Goal: Task Accomplishment & Management: Manage account settings

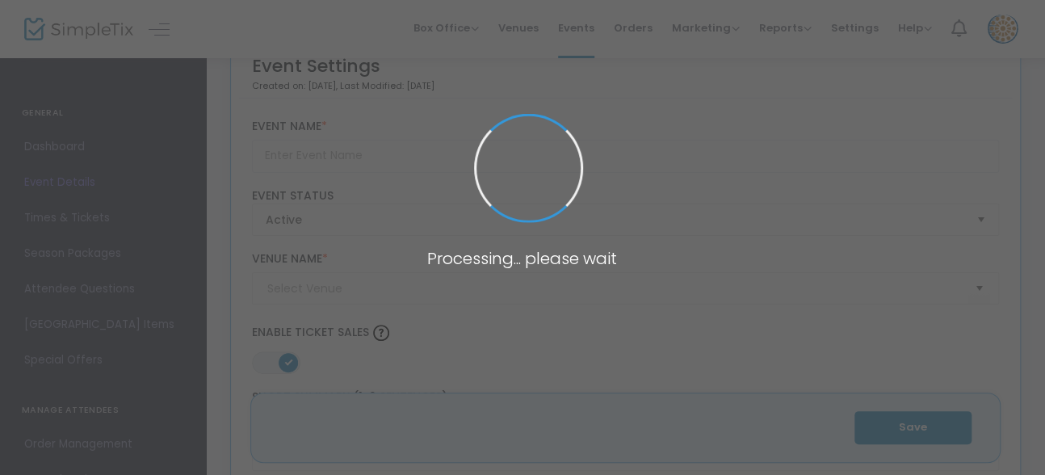
type input "On Being Jewish Now: A Pre-High Holy Day Conversation and Writing Workshop with…"
type textarea "Elul Writers WorkshopSunday, September 149:30 to 11:30 AMGlazer Campus, Audrey …"
type input "Register Now"
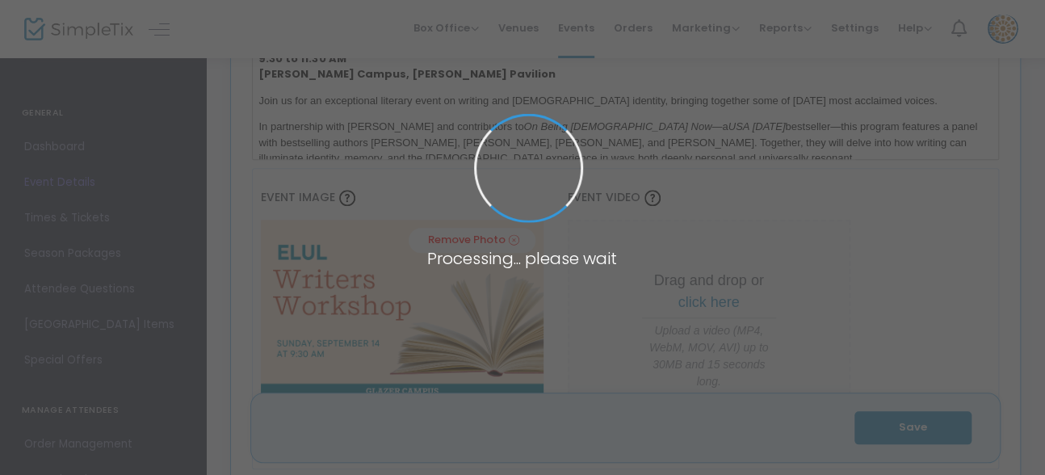
type input "Wilshire Boulevard Temple"
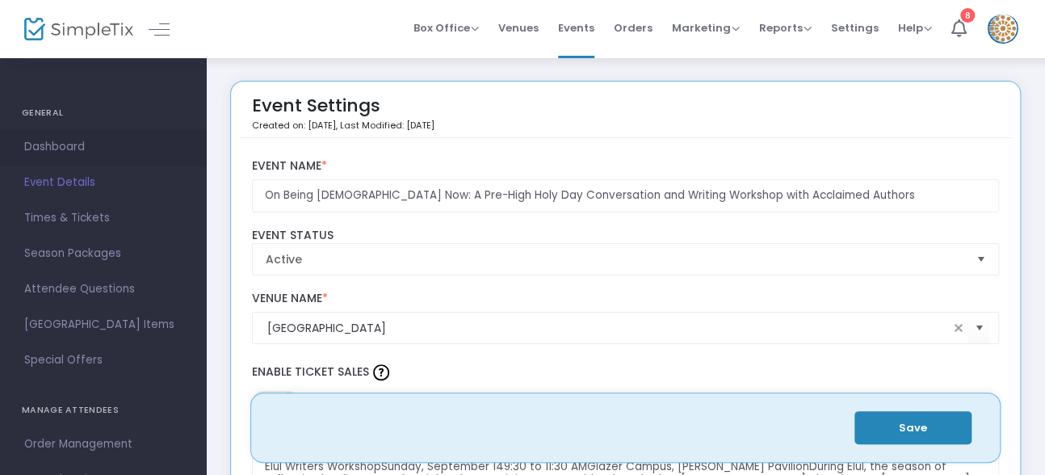
click at [69, 149] on span "Dashboard" at bounding box center [103, 147] width 158 height 21
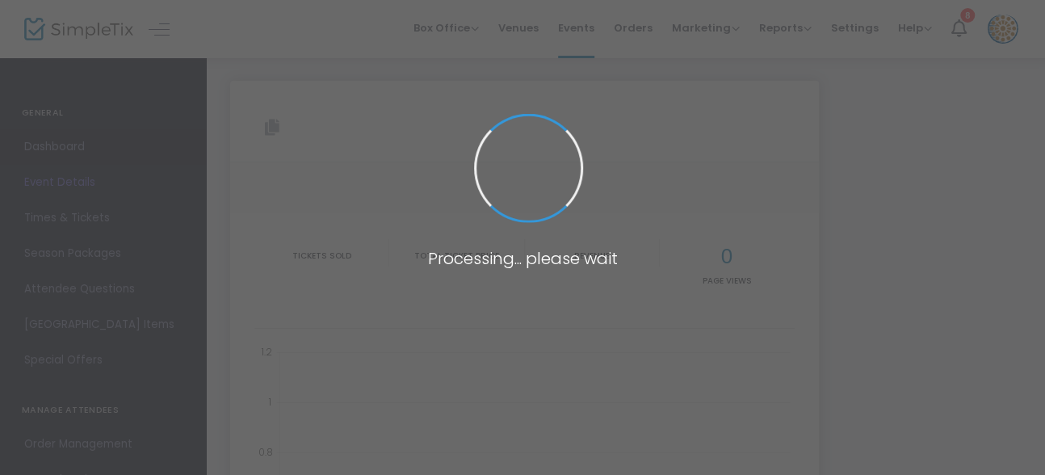
type input "https://www.simpletix.com/e/on-being-jewish-now-a-pre-high-holy-day-co-tickets-…"
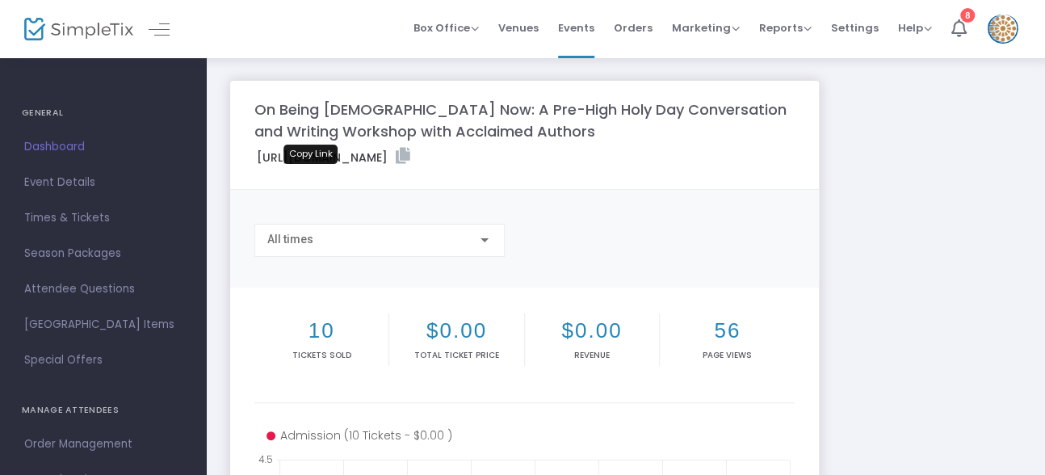
click at [396, 164] on icon at bounding box center [403, 156] width 15 height 16
click at [67, 183] on span "Event Details" at bounding box center [103, 182] width 158 height 21
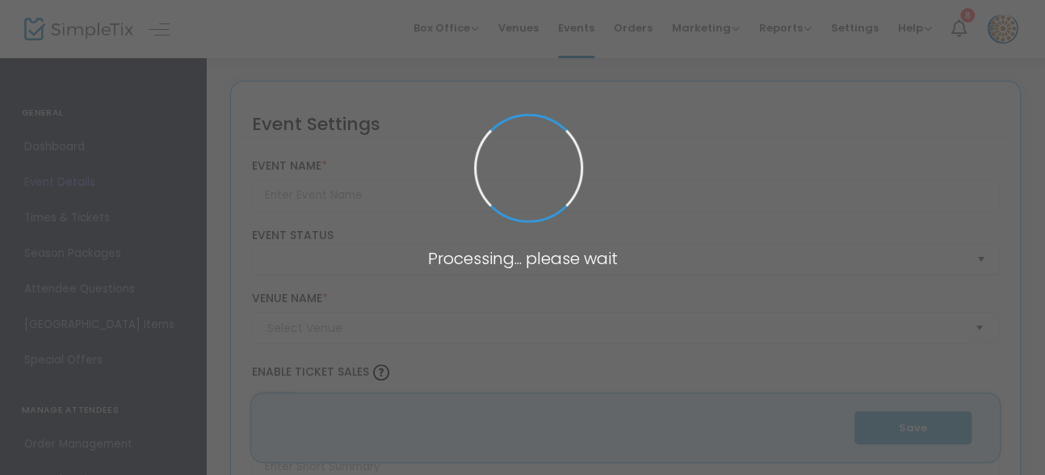
type input "On Being Jewish Now: A Pre-High Holy Day Conversation and Writing Workshop with…"
type textarea "Elul Writers WorkshopSunday, September 149:30 to 11:30 AMGlazer Campus, Audrey …"
type input "Register Now"
type input "Wilshire Boulevard Temple"
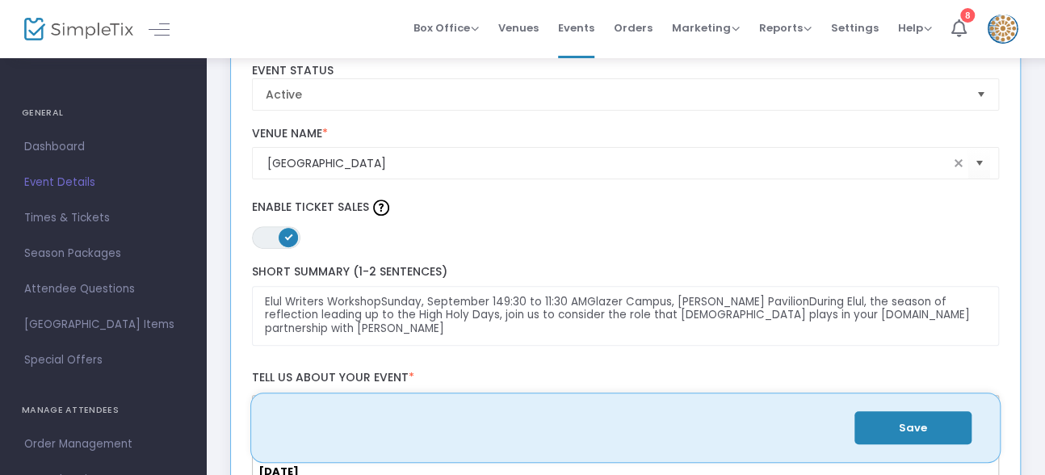
scroll to position [447, 0]
